Goal: Task Accomplishment & Management: Use online tool/utility

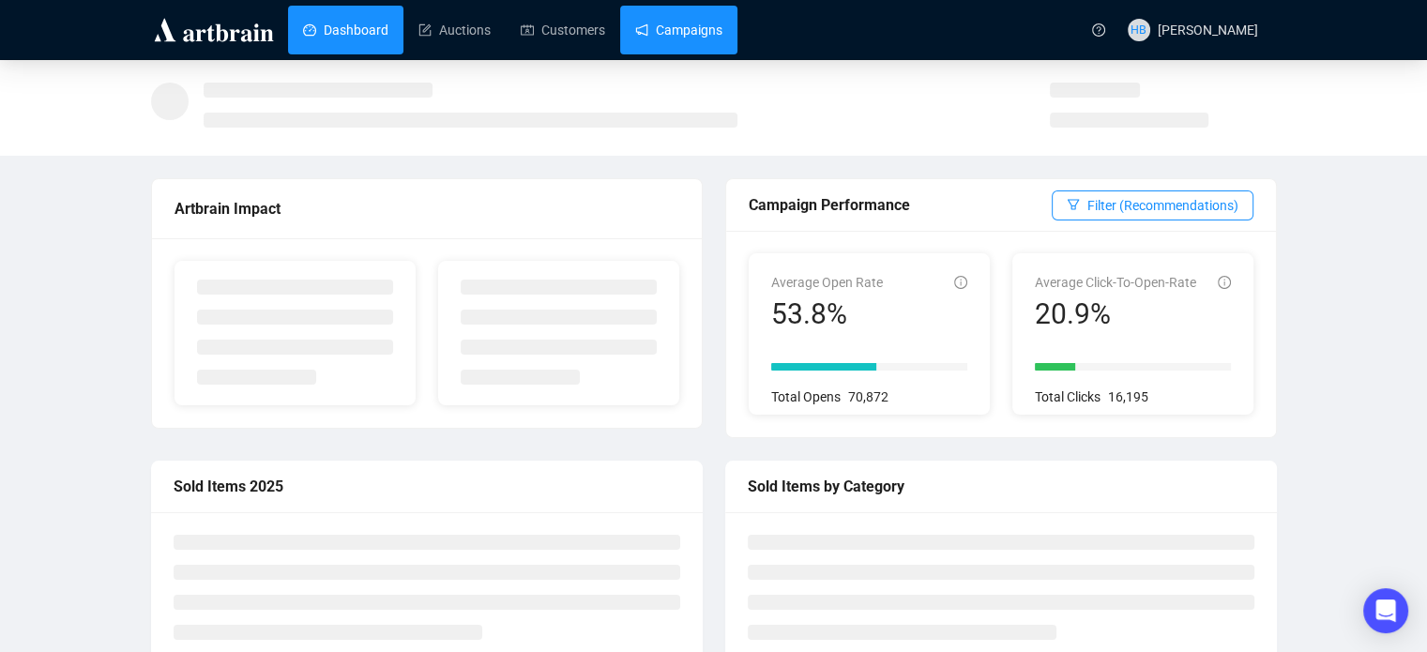
click at [660, 38] on link "Campaigns" at bounding box center [678, 30] width 87 height 49
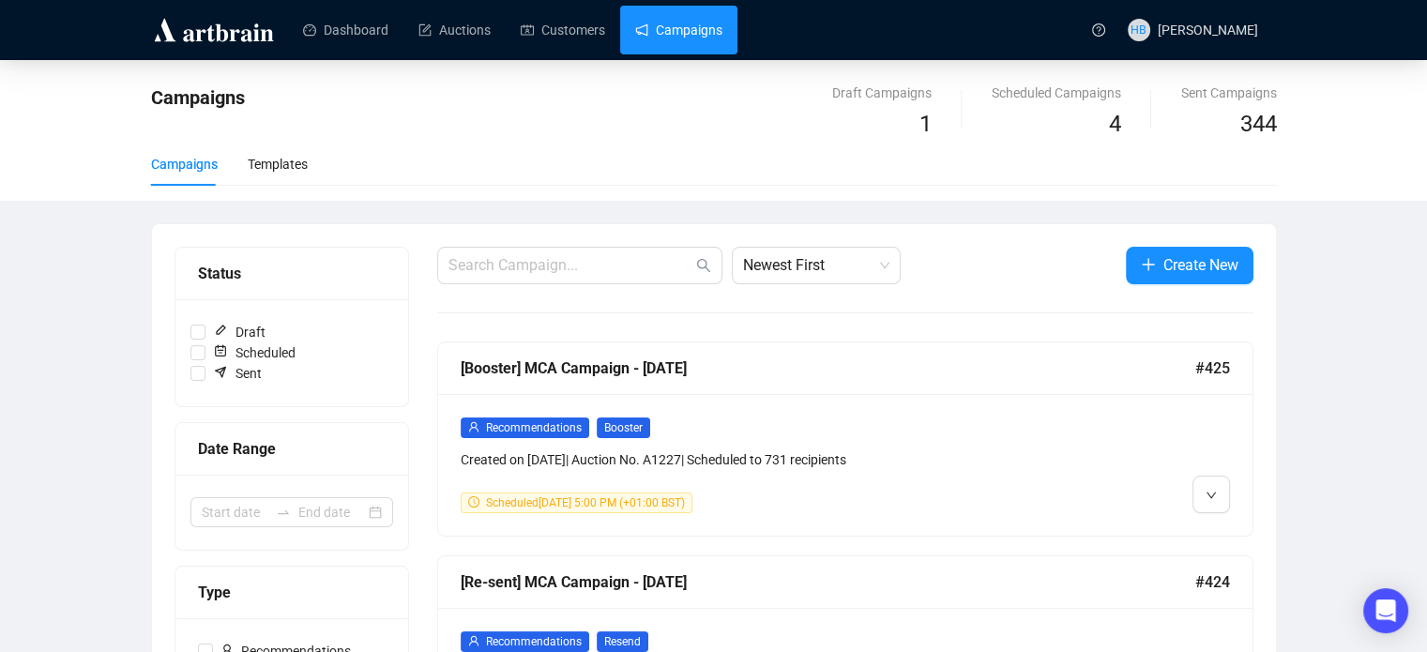
scroll to position [349, 0]
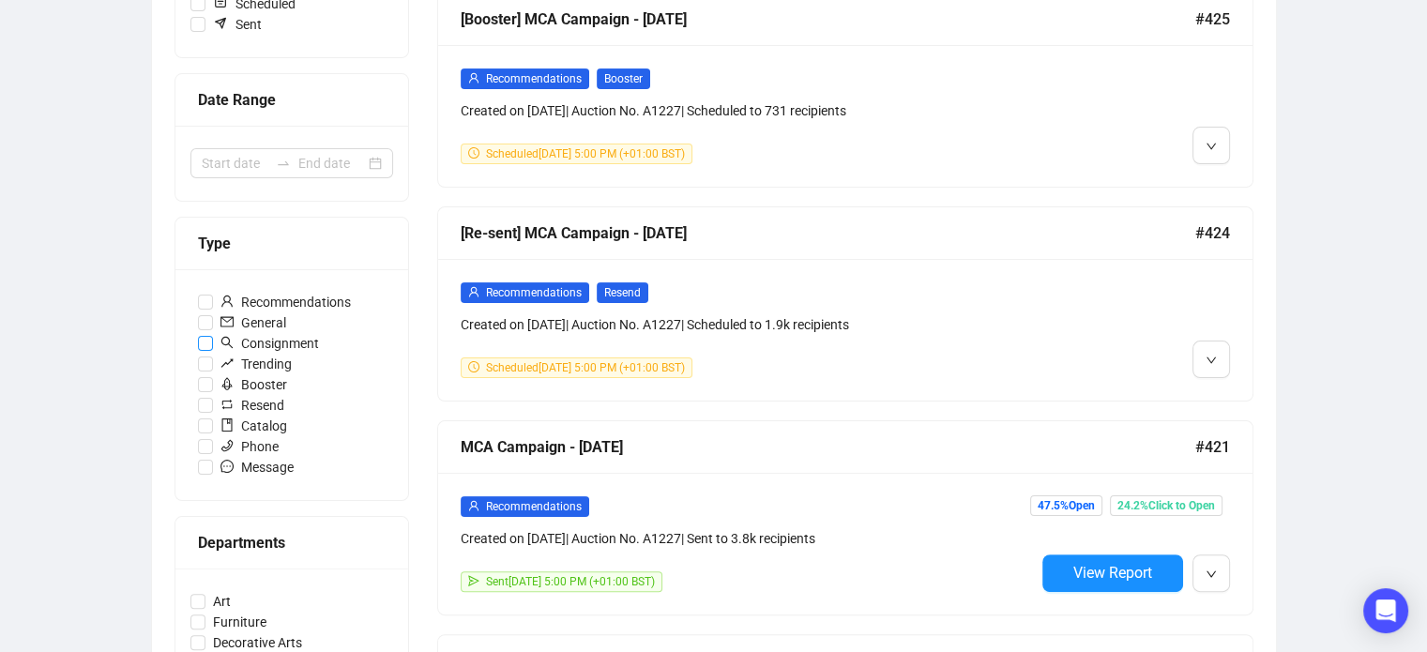
click at [309, 343] on span "Consignment" at bounding box center [269, 343] width 113 height 21
click at [213, 343] on input "Consignment" at bounding box center [205, 343] width 15 height 15
checkbox input "true"
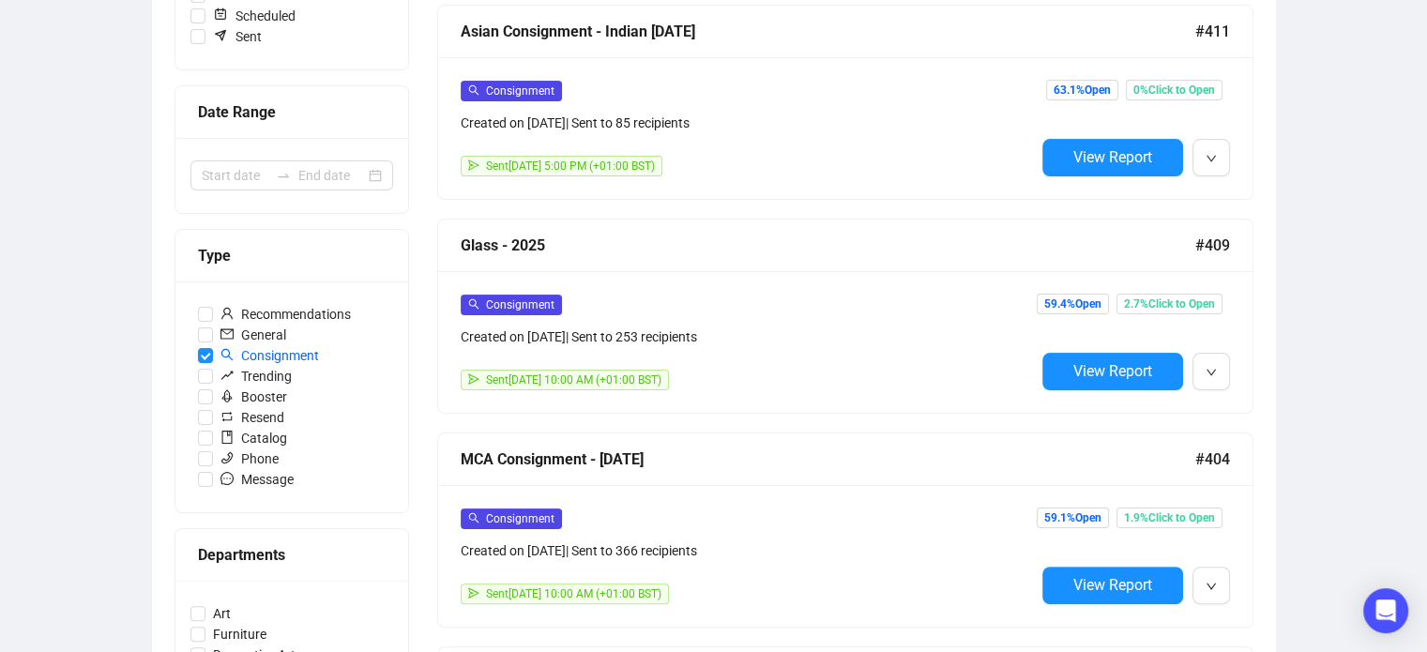
scroll to position [345, 0]
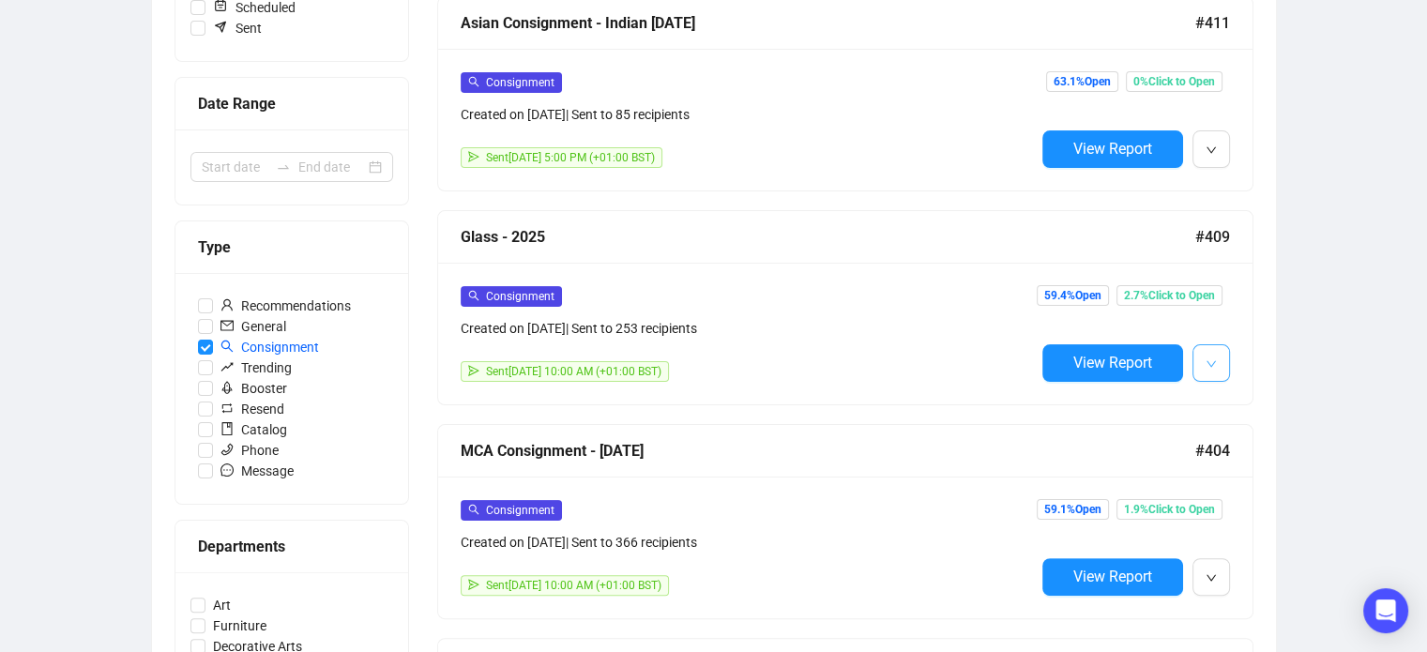
click at [1206, 361] on icon "down" at bounding box center [1210, 363] width 11 height 11
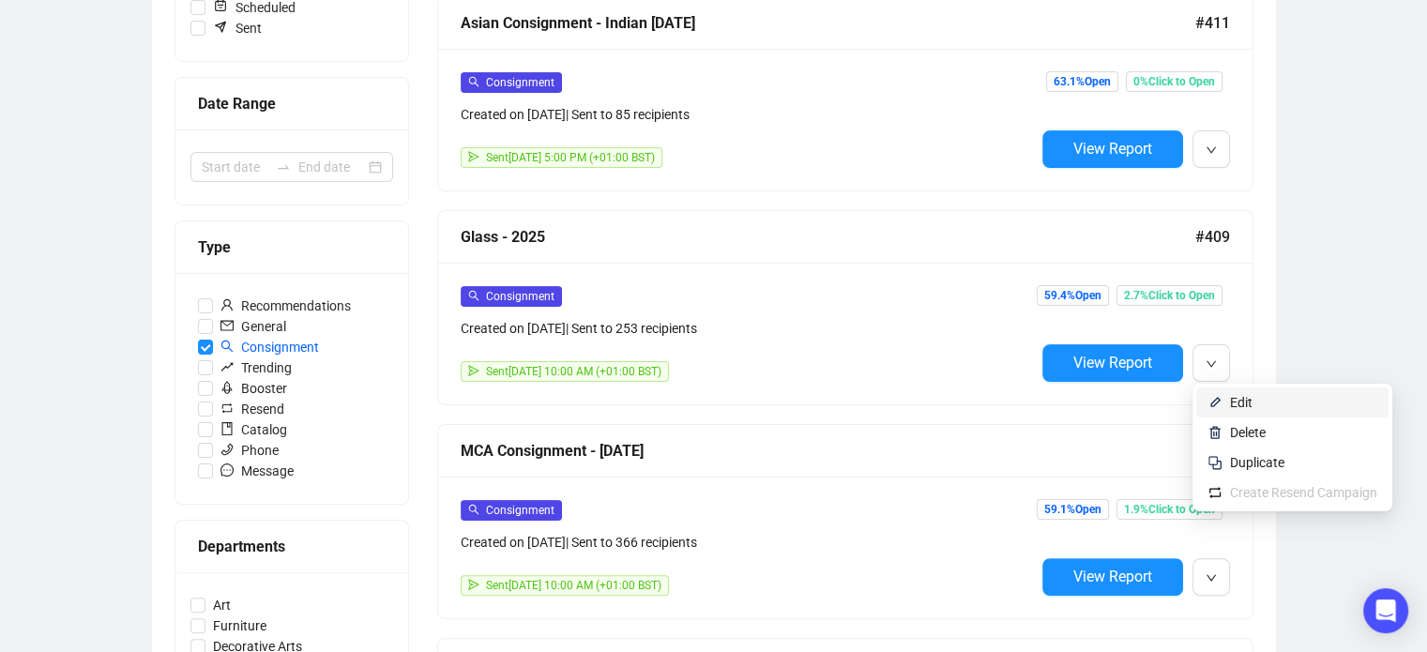
click at [1244, 404] on span "Edit" at bounding box center [1241, 402] width 23 height 15
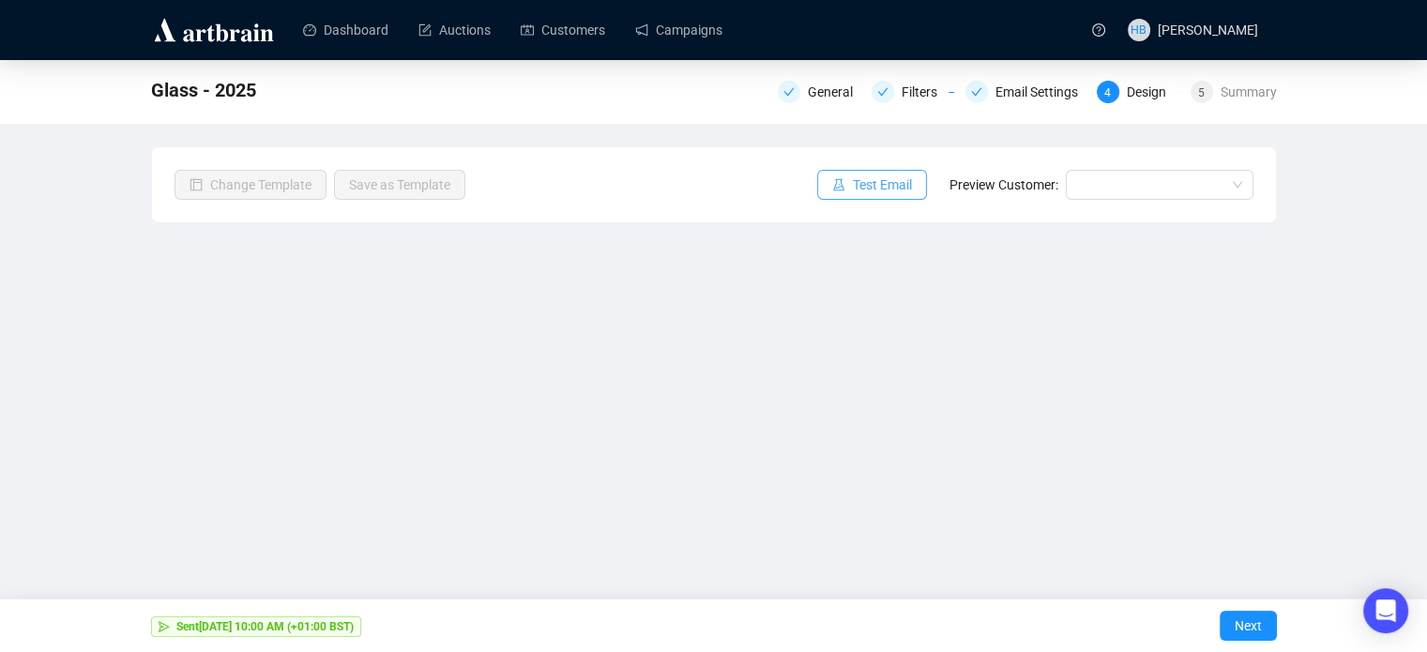
click at [869, 184] on span "Test Email" at bounding box center [882, 184] width 59 height 21
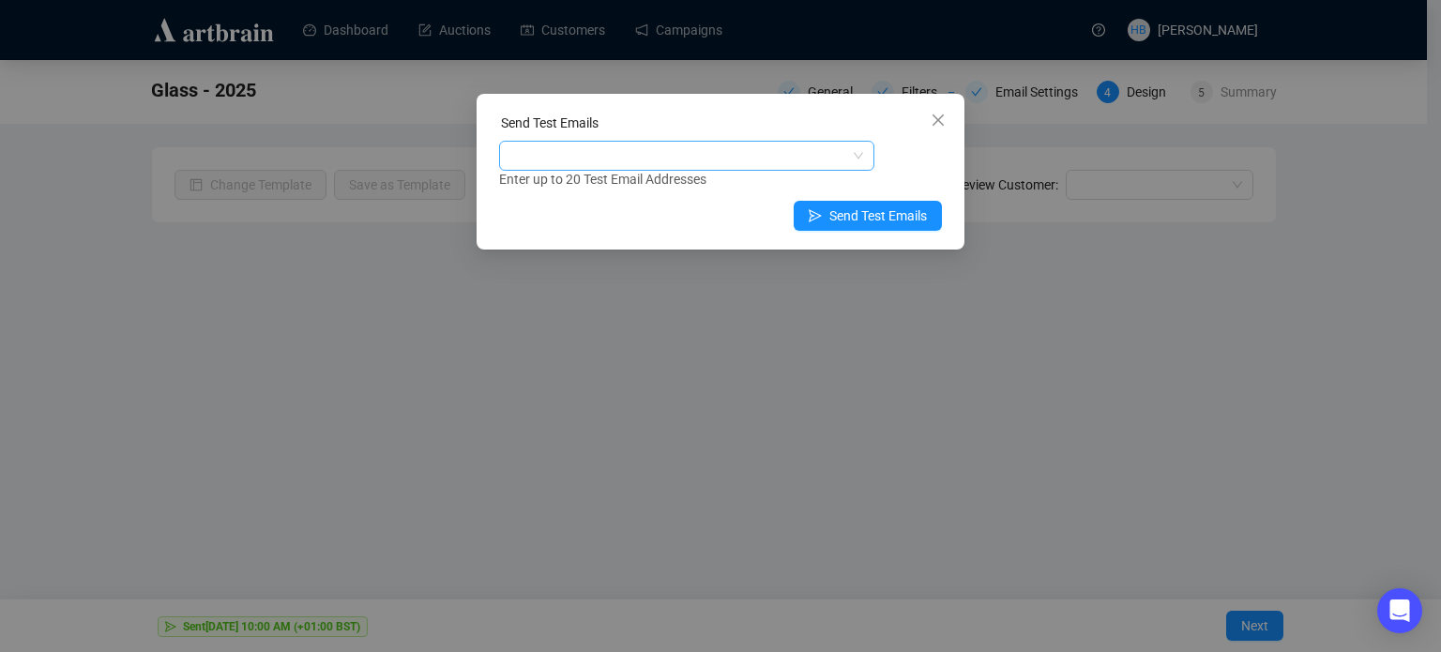
click at [654, 154] on div at bounding box center [677, 156] width 348 height 26
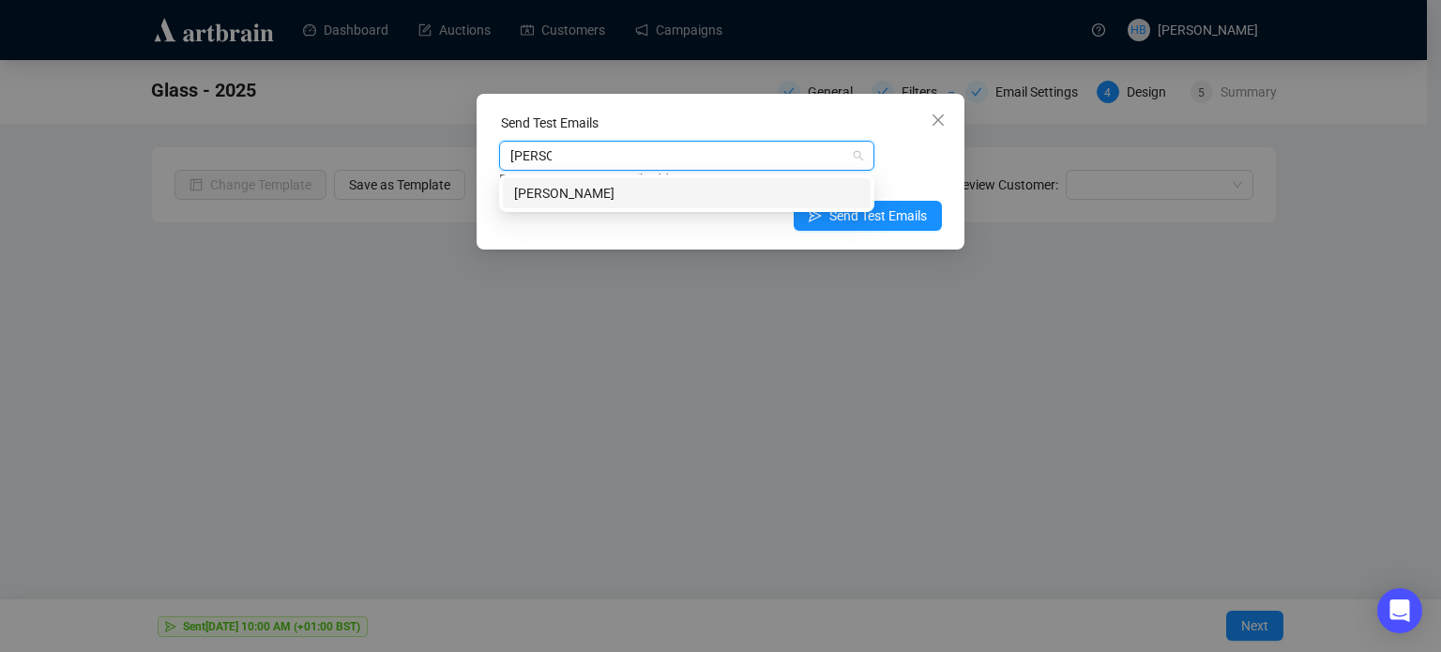
type input "[PERSON_NAME]"
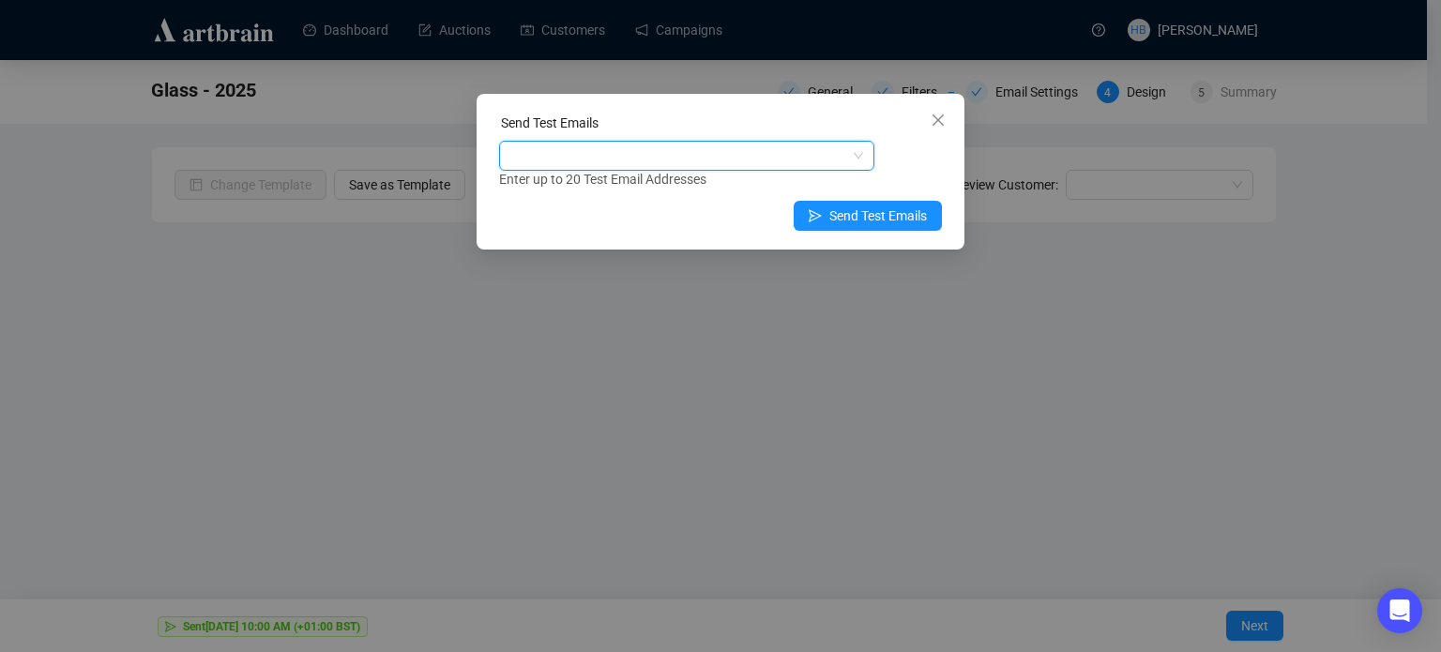
paste input "[EMAIL_ADDRESS][DOMAIN_NAME]"
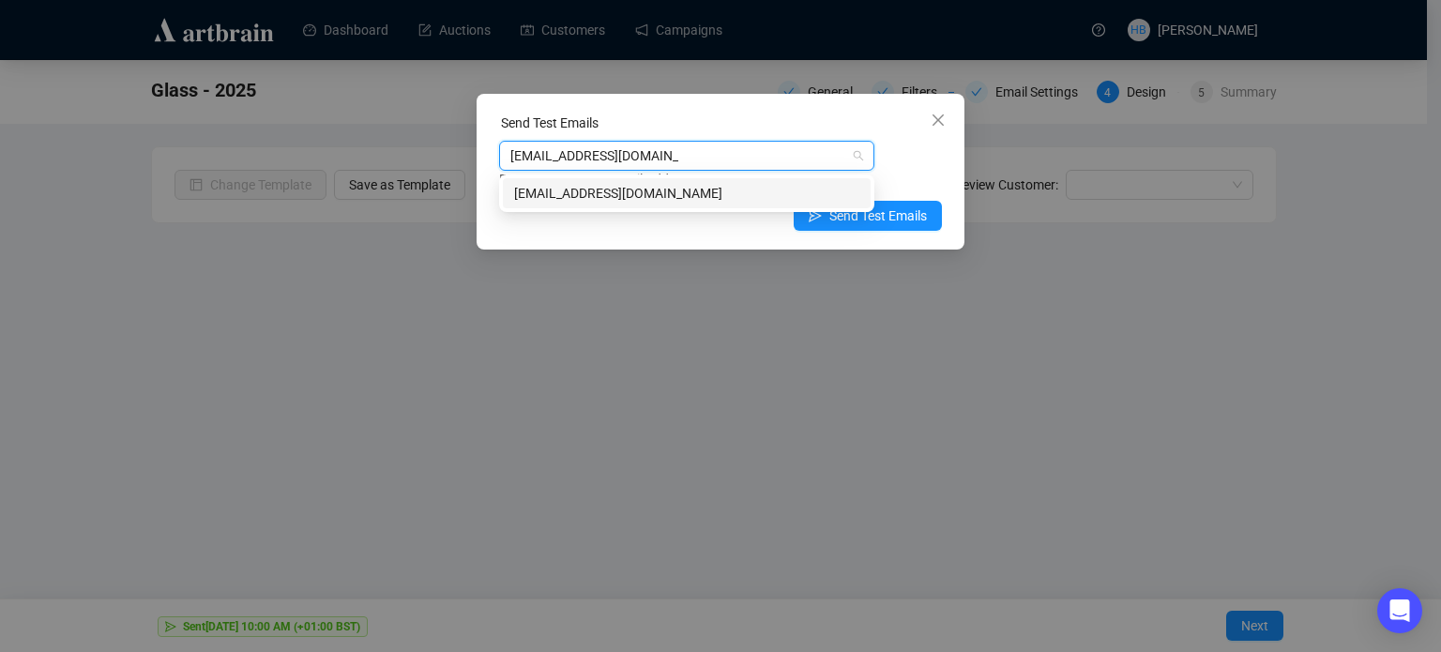
type input "[EMAIL_ADDRESS][DOMAIN_NAME]"
click at [908, 182] on div "Enter up to 20 Test Email Addresses" at bounding box center [720, 180] width 443 height 22
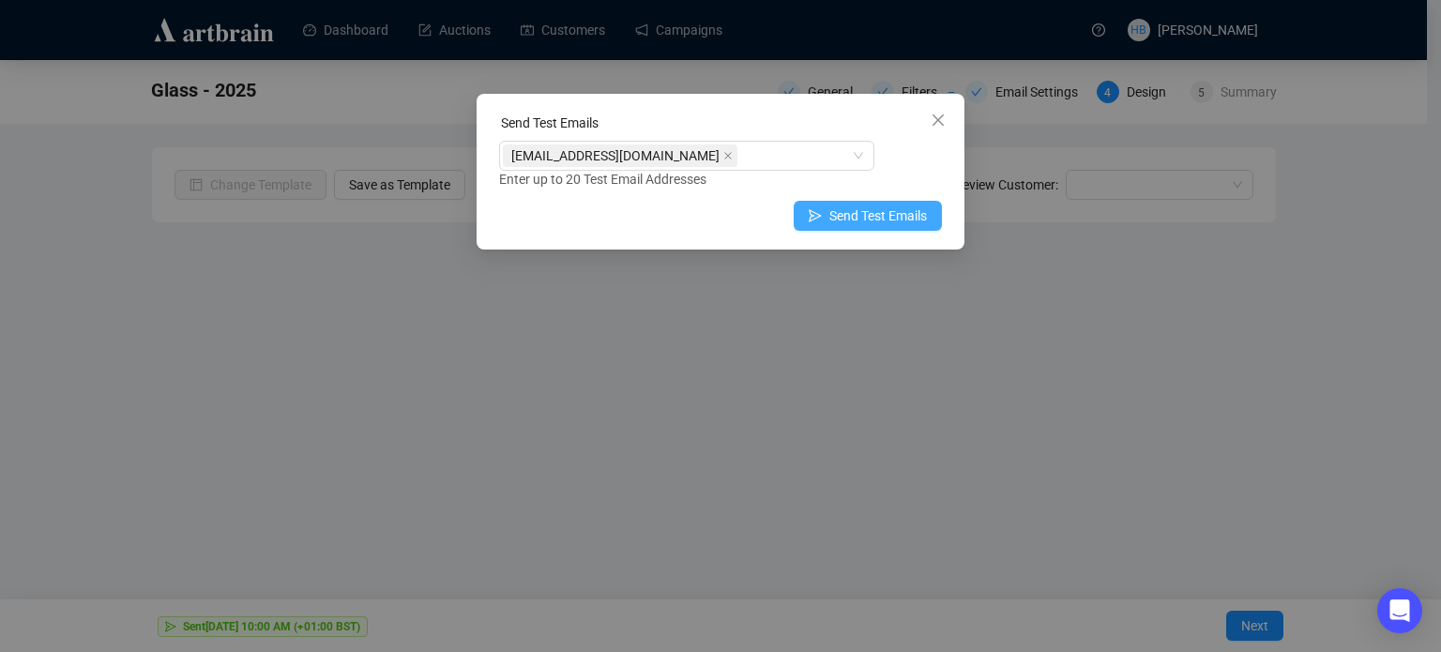
click at [876, 217] on span "Send Test Emails" at bounding box center [878, 215] width 98 height 21
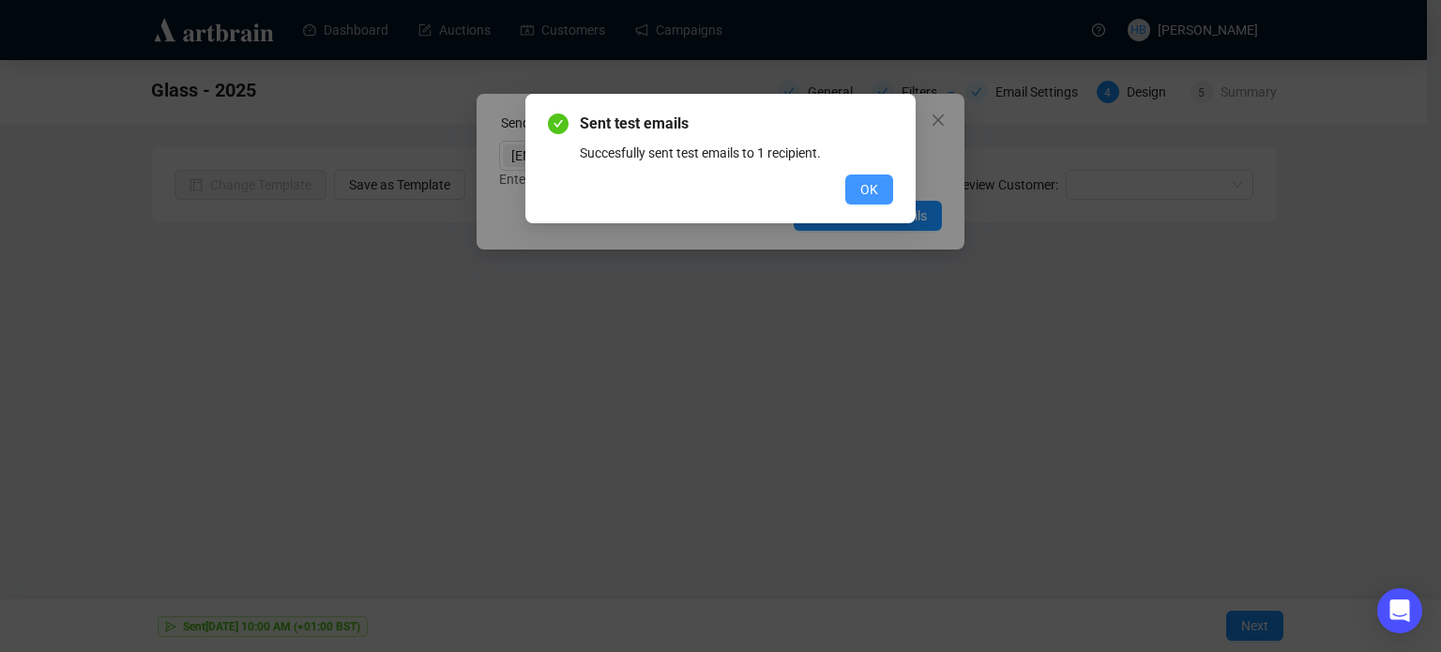
click at [873, 190] on span "OK" at bounding box center [869, 189] width 18 height 21
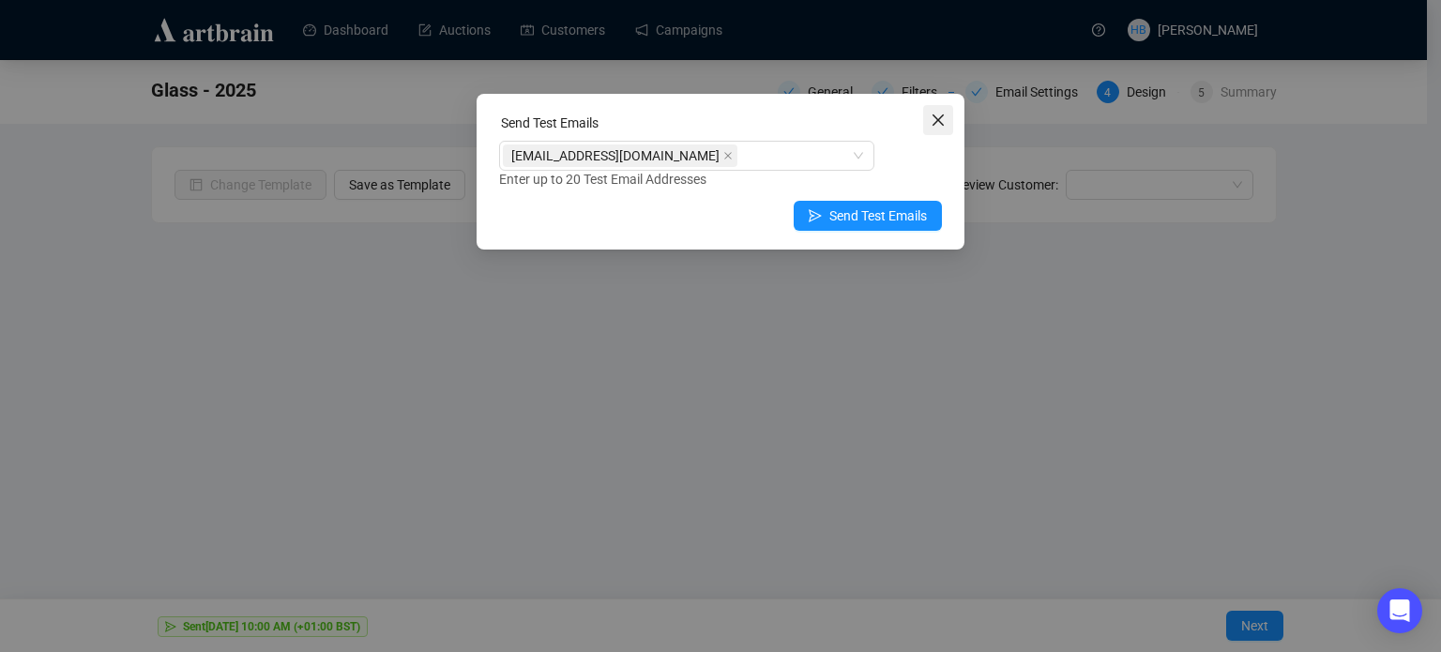
click at [945, 115] on span "Close" at bounding box center [938, 120] width 30 height 15
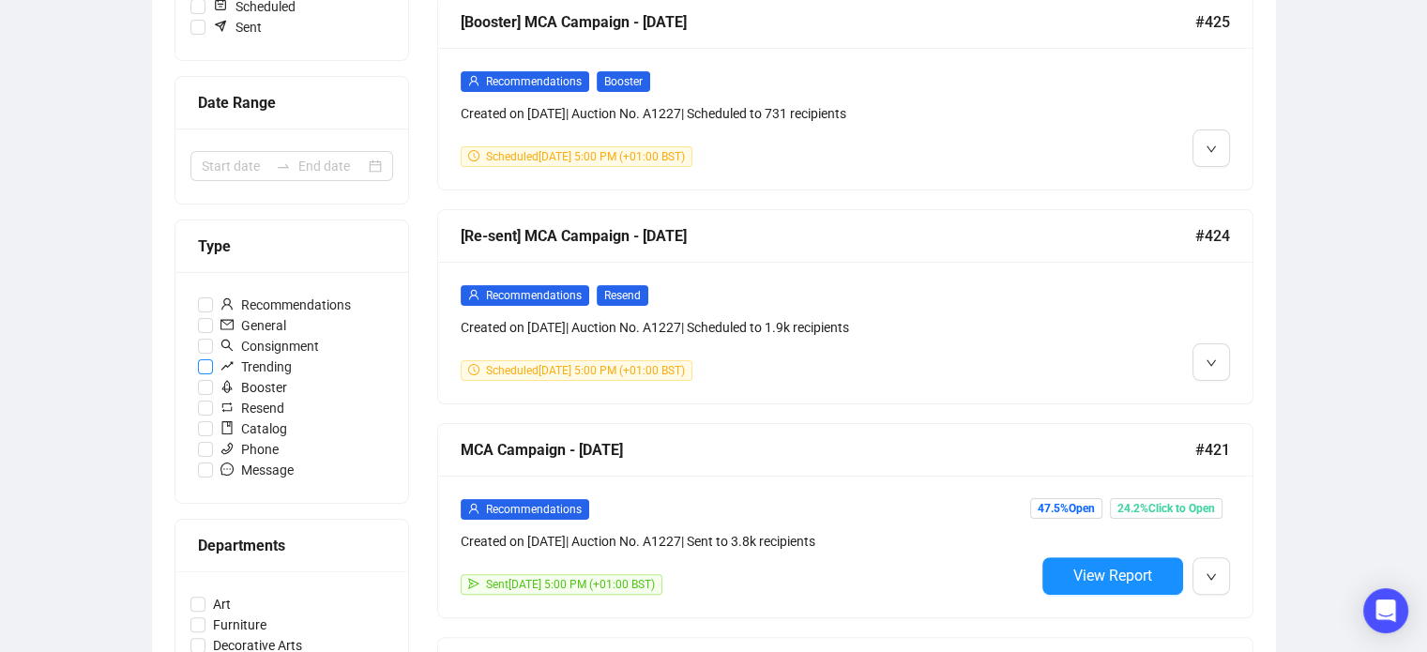
scroll to position [372, 0]
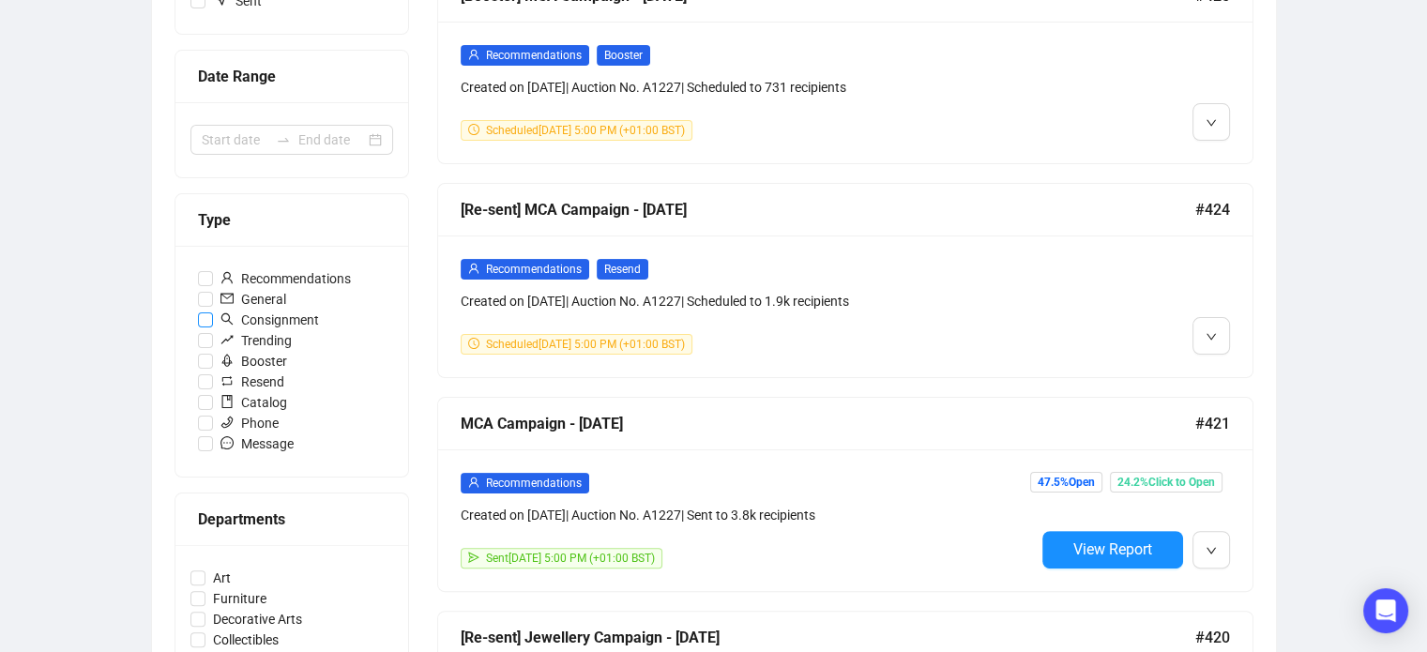
click at [288, 318] on span "Consignment" at bounding box center [269, 320] width 113 height 21
click at [213, 318] on input "Consignment" at bounding box center [205, 319] width 15 height 15
checkbox input "true"
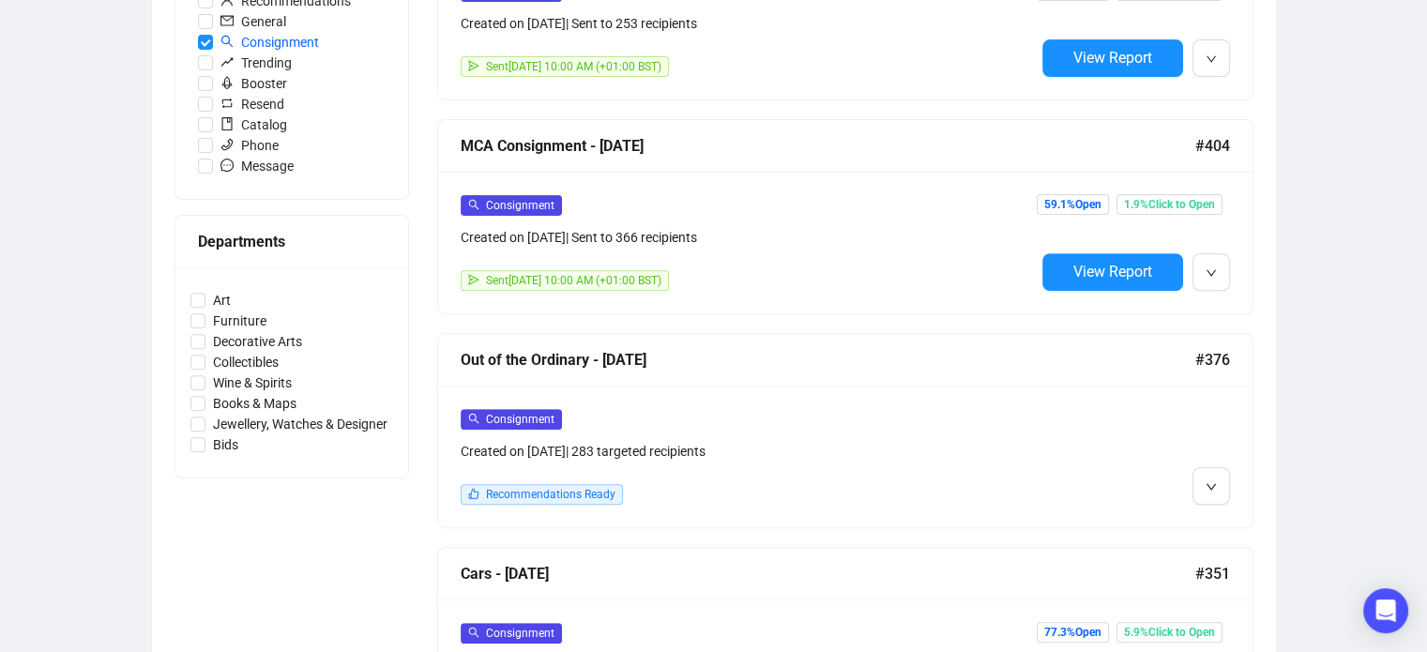
scroll to position [658, 0]
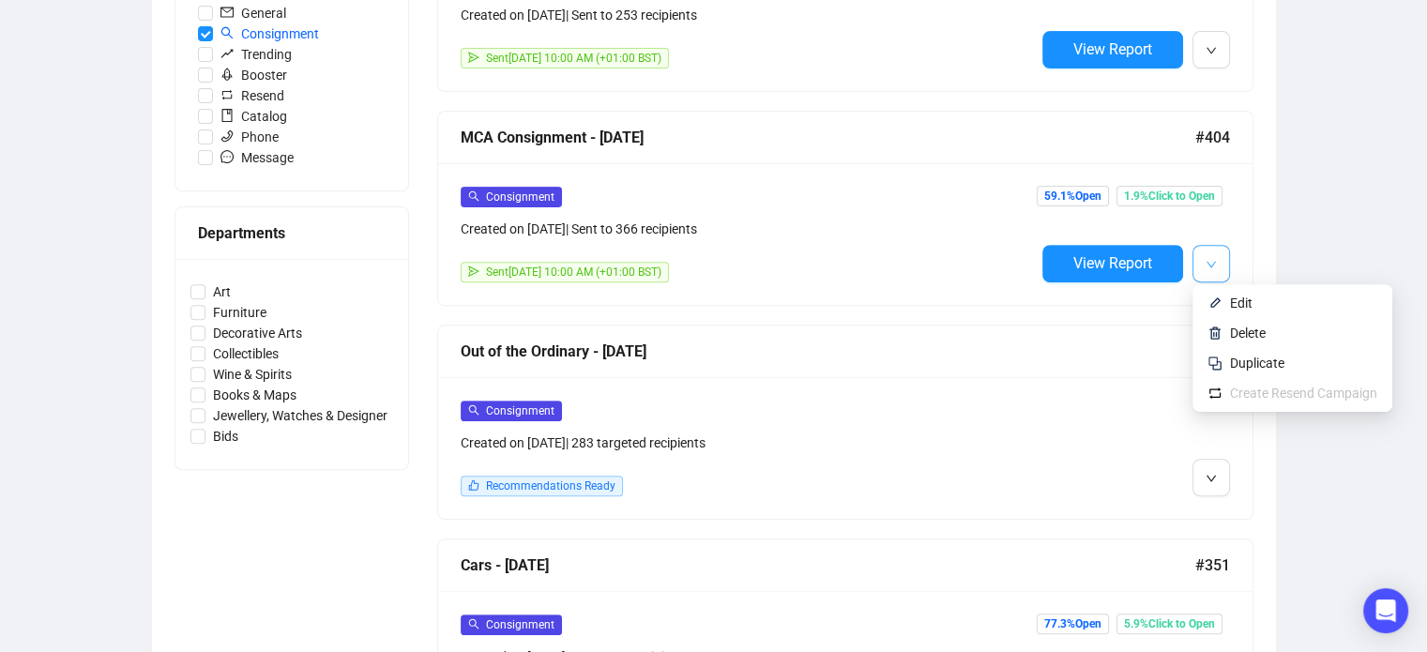
click at [1208, 259] on icon "down" at bounding box center [1210, 264] width 11 height 11
click at [1224, 304] on li "Edit" at bounding box center [1292, 303] width 192 height 30
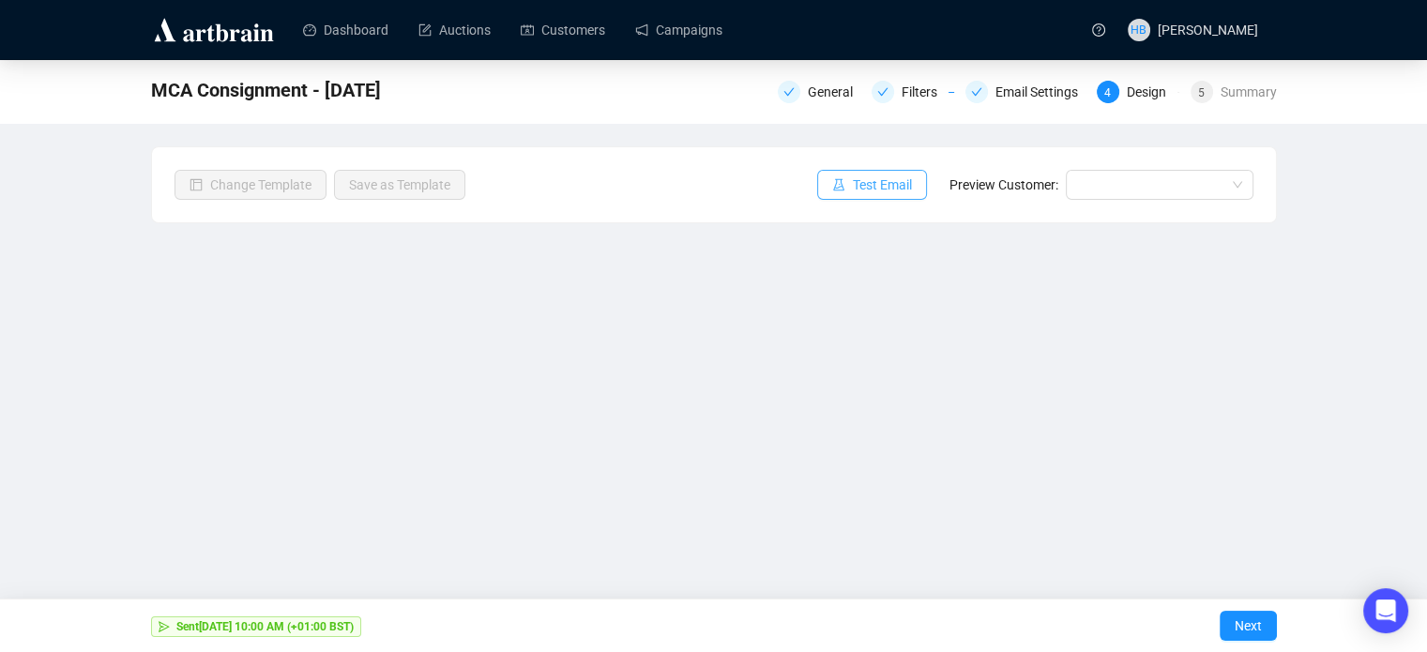
click at [860, 189] on span "Test Email" at bounding box center [882, 184] width 59 height 21
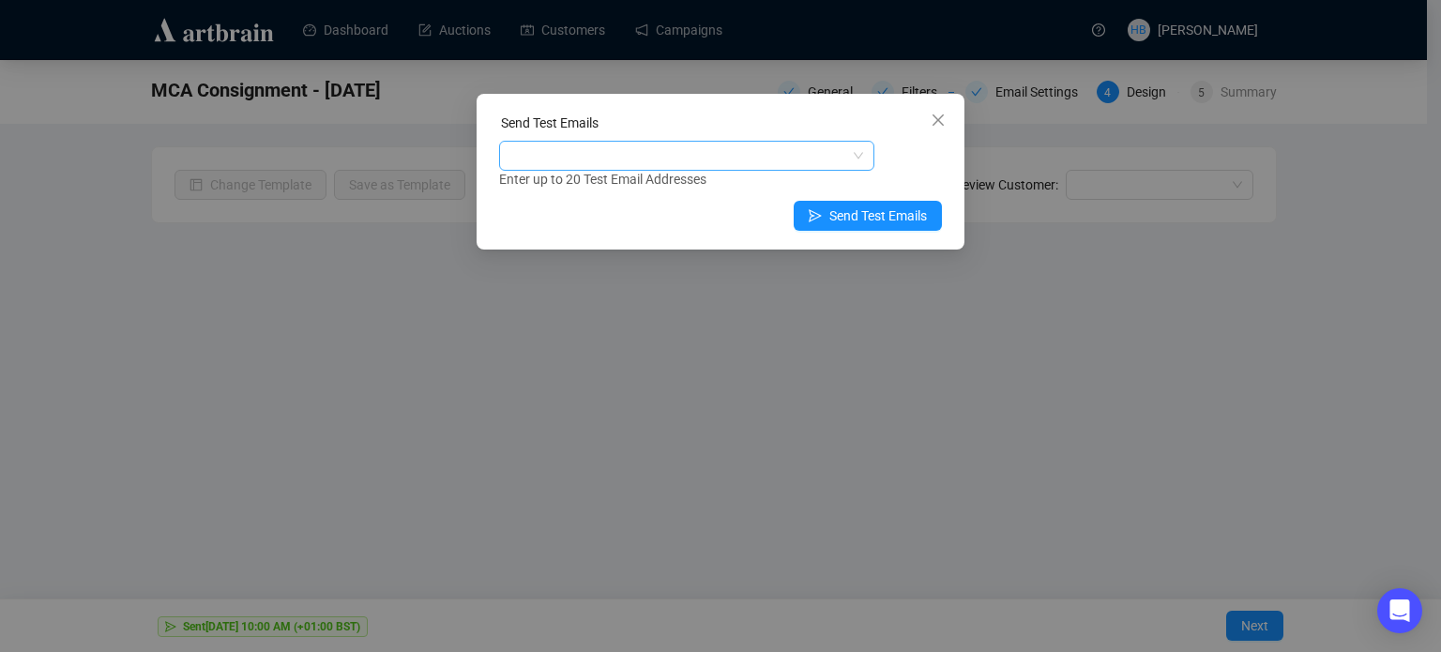
click at [605, 154] on div at bounding box center [677, 156] width 348 height 26
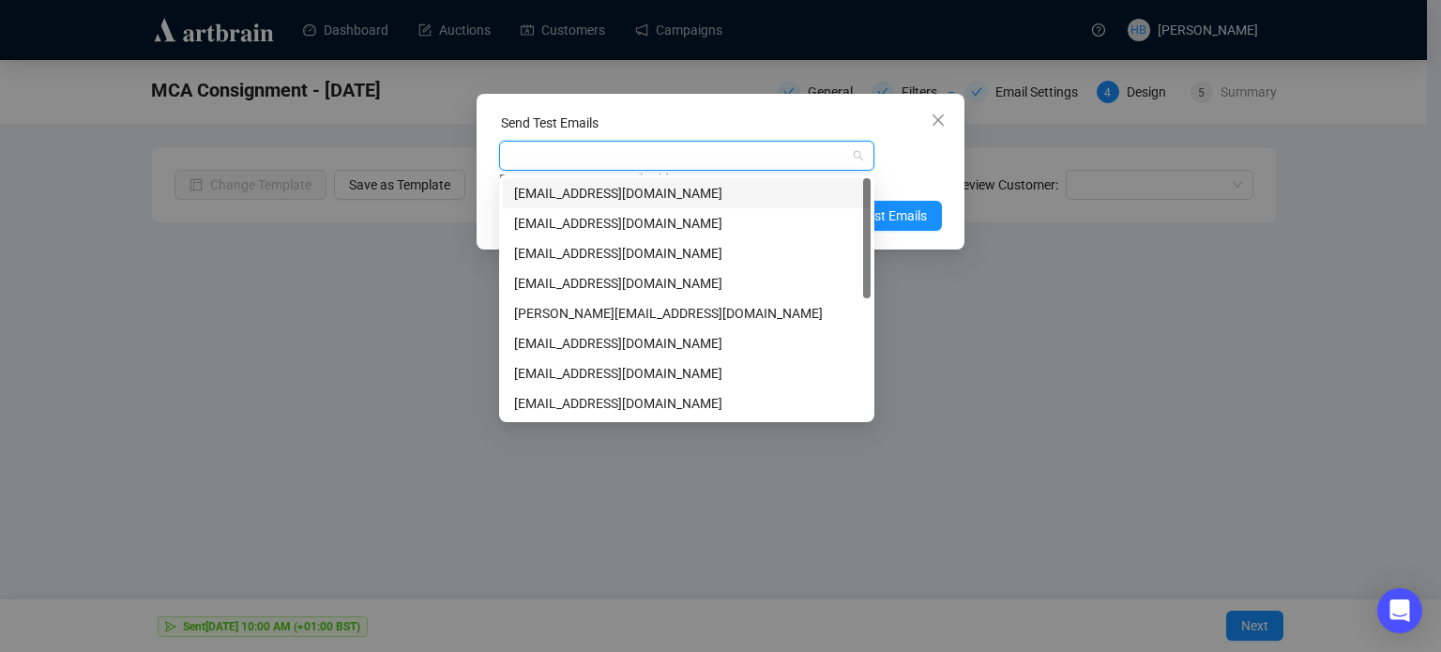
paste input "[EMAIL_ADDRESS][DOMAIN_NAME]"
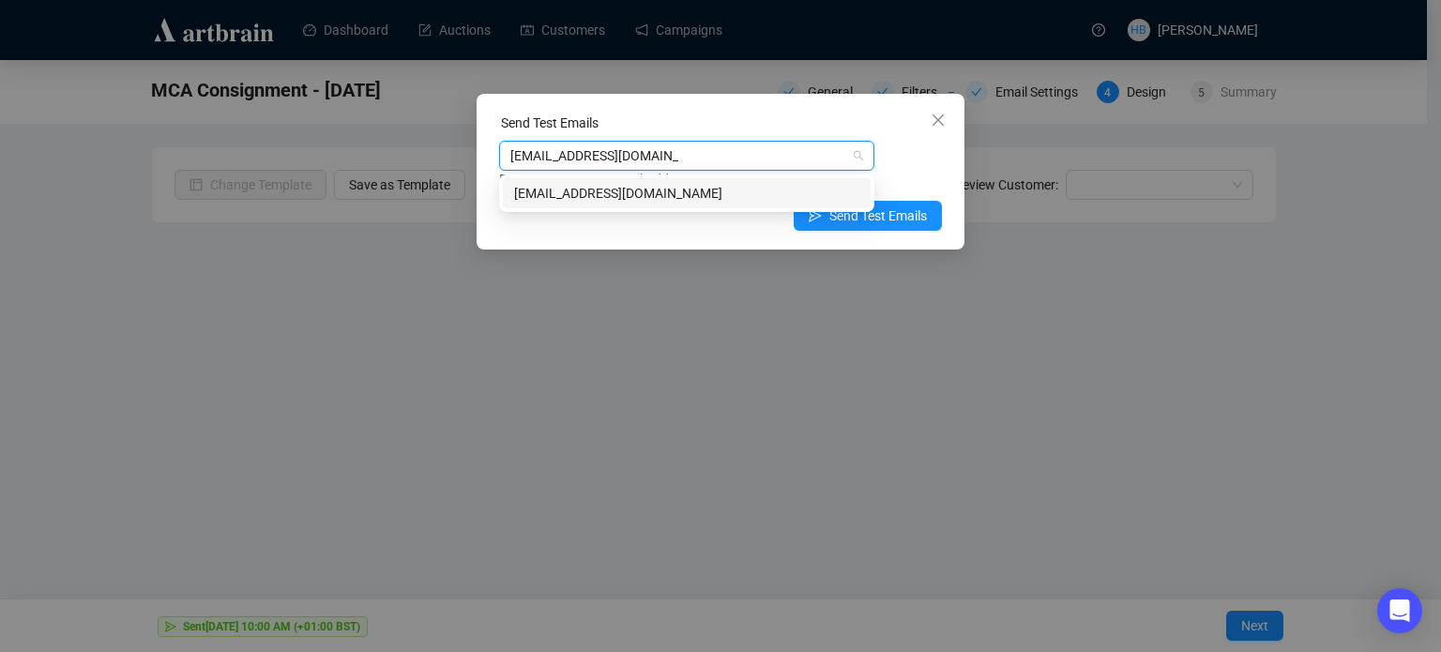
type input "[EMAIL_ADDRESS][DOMAIN_NAME]"
click at [894, 163] on div "[EMAIL_ADDRESS][DOMAIN_NAME] Enter up to 20 Test Email Addresses" at bounding box center [720, 165] width 443 height 49
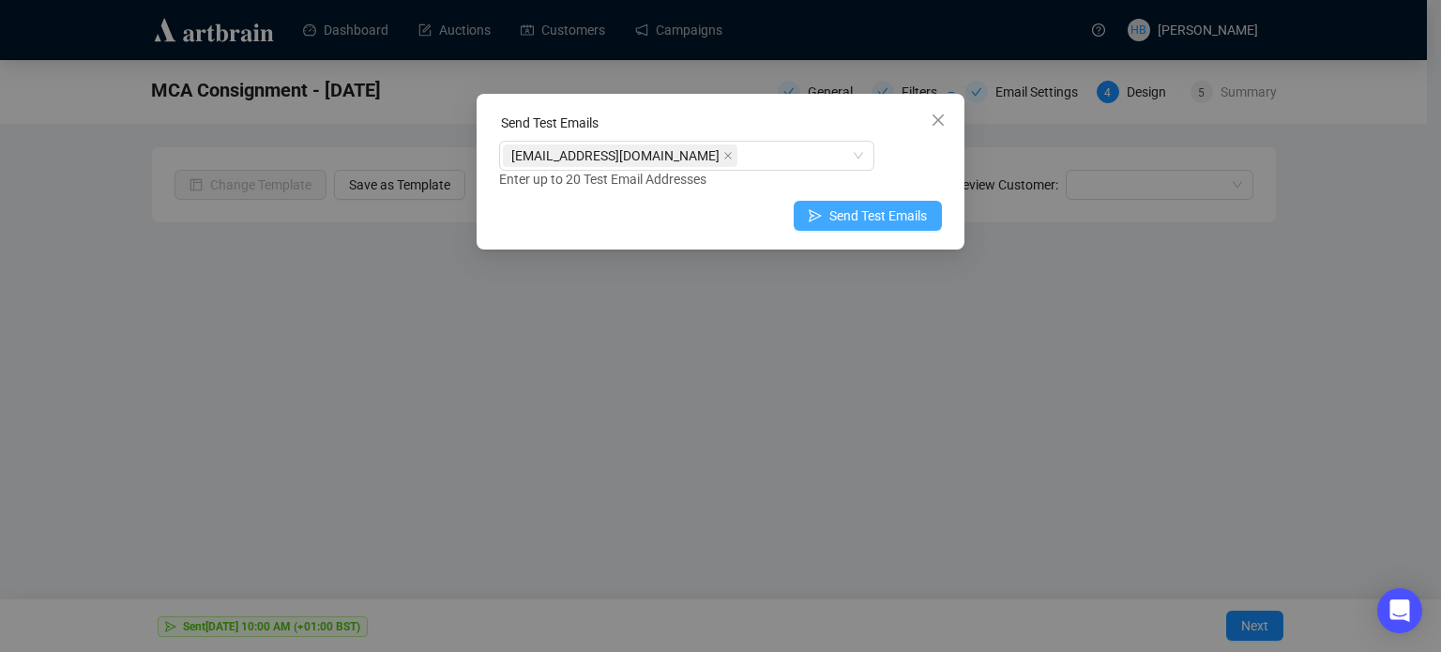
click at [877, 216] on span "Send Test Emails" at bounding box center [878, 215] width 98 height 21
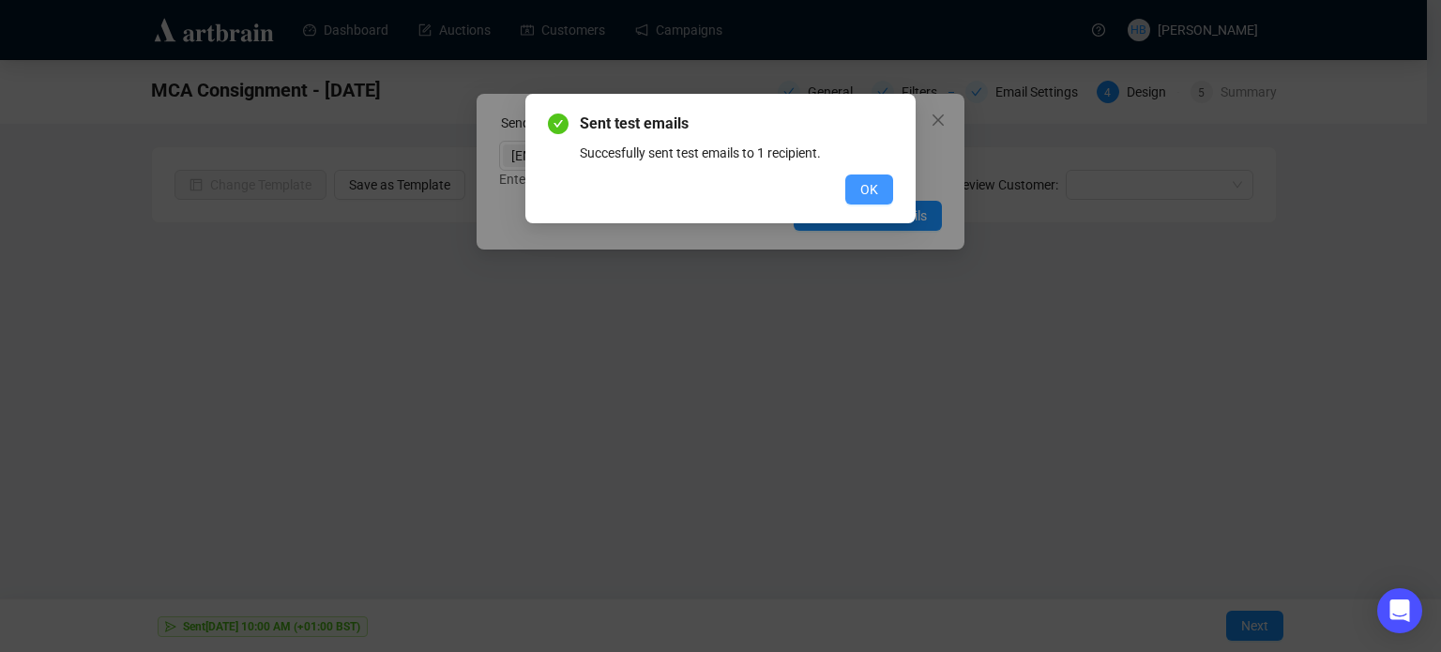
click at [859, 187] on button "OK" at bounding box center [869, 189] width 48 height 30
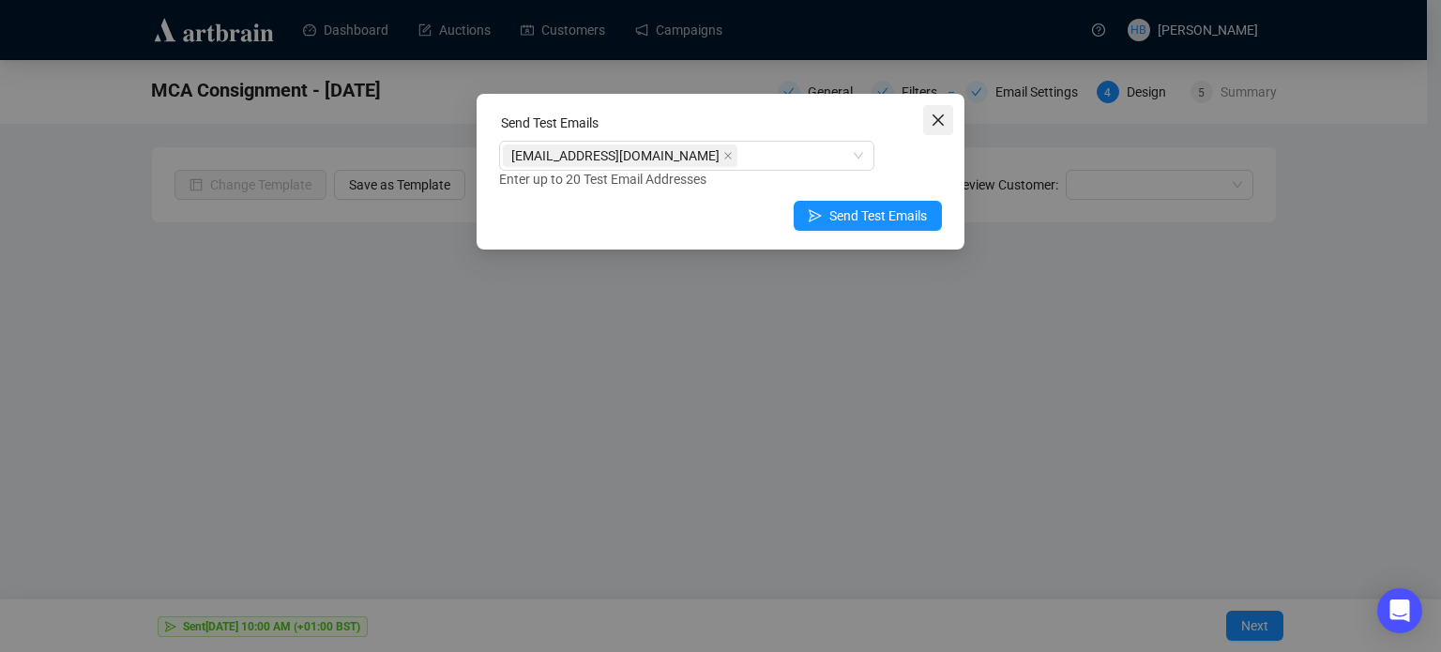
click at [927, 130] on button "Close" at bounding box center [938, 120] width 30 height 30
